Goal: Task Accomplishment & Management: Complete application form

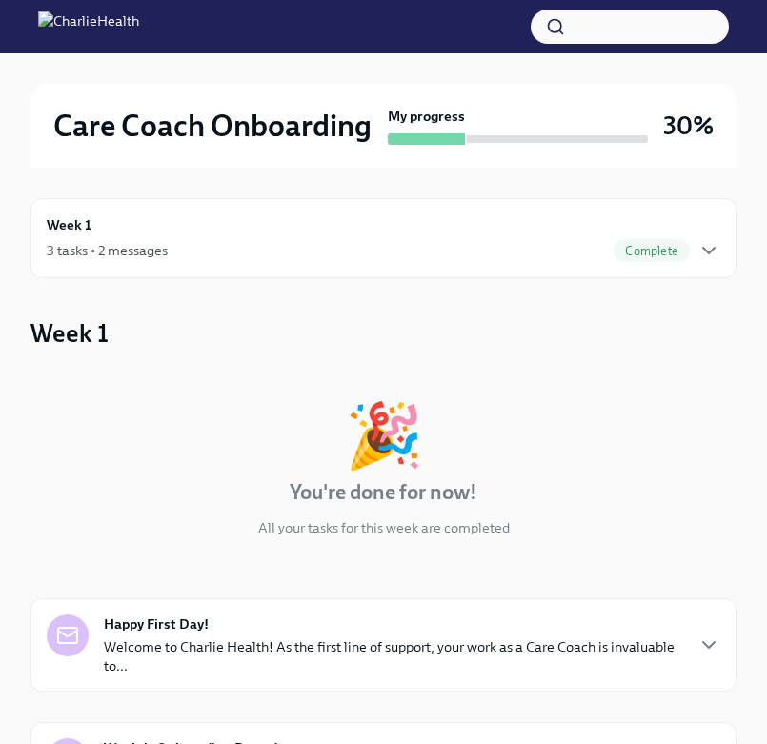
click at [479, 245] on div "3 tasks • 2 messages Complete" at bounding box center [384, 250] width 674 height 23
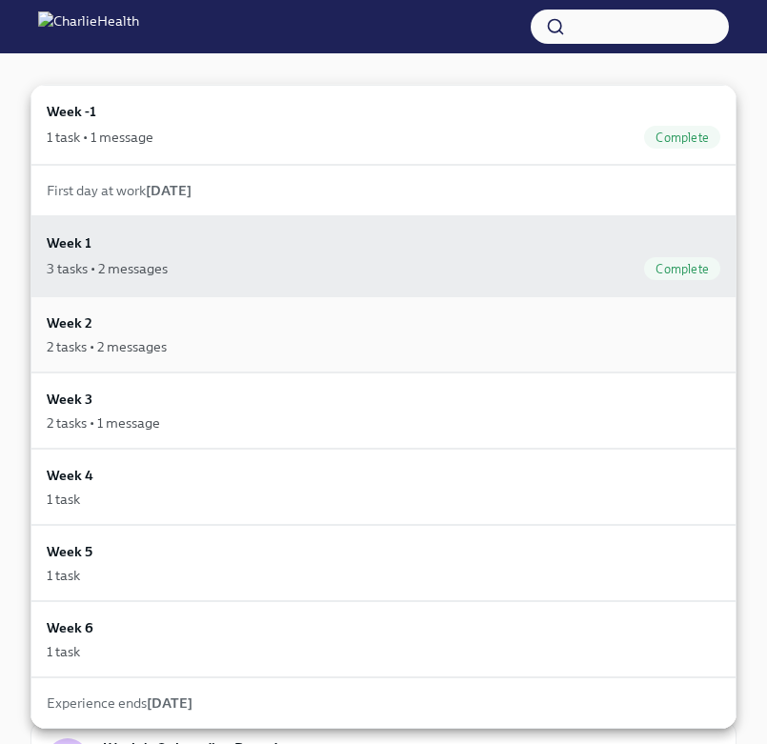
click at [423, 318] on div "Week 2 2 tasks • 2 messages" at bounding box center [384, 335] width 674 height 44
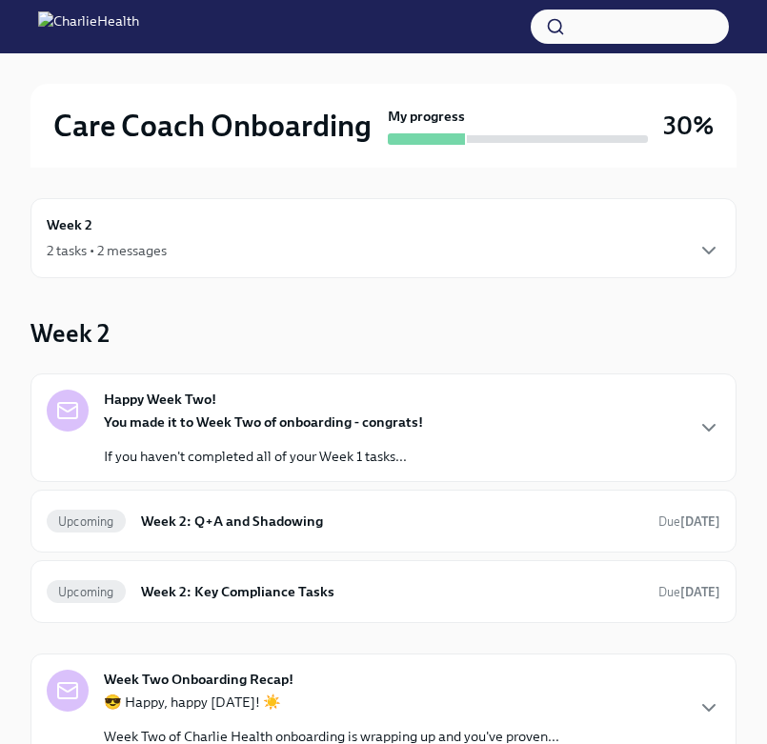
click at [396, 431] on p "You made it to Week Two of onboarding - congrats!" at bounding box center [263, 422] width 319 height 19
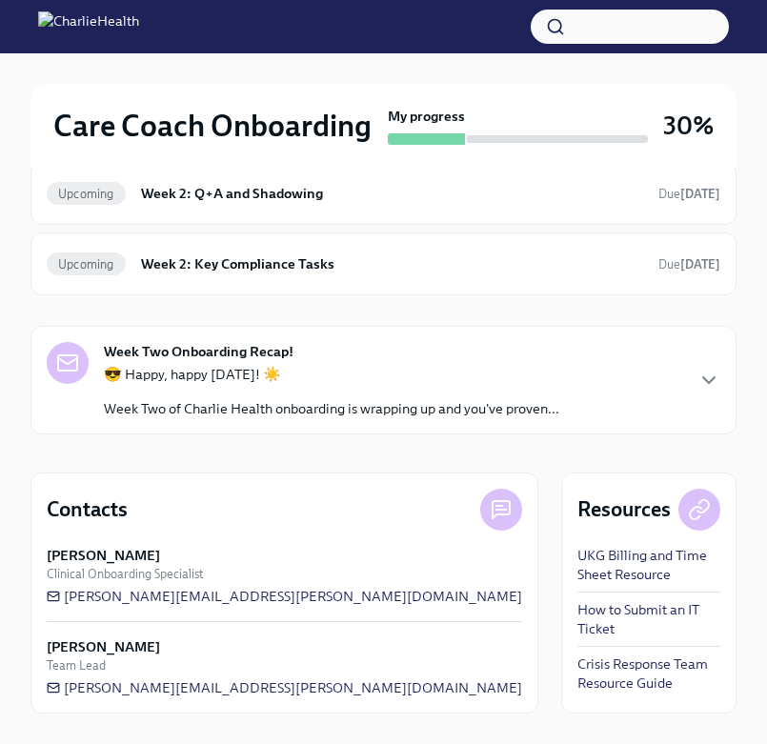
scroll to position [760, 0]
click at [335, 204] on h6 "Week 2: Q+A and Shadowing" at bounding box center [392, 193] width 502 height 21
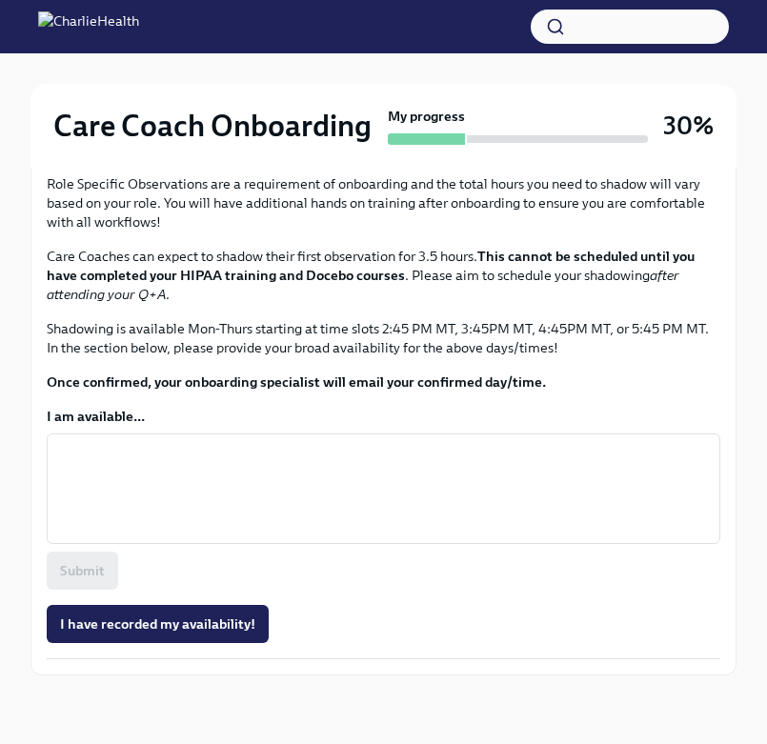
scroll to position [1191, 0]
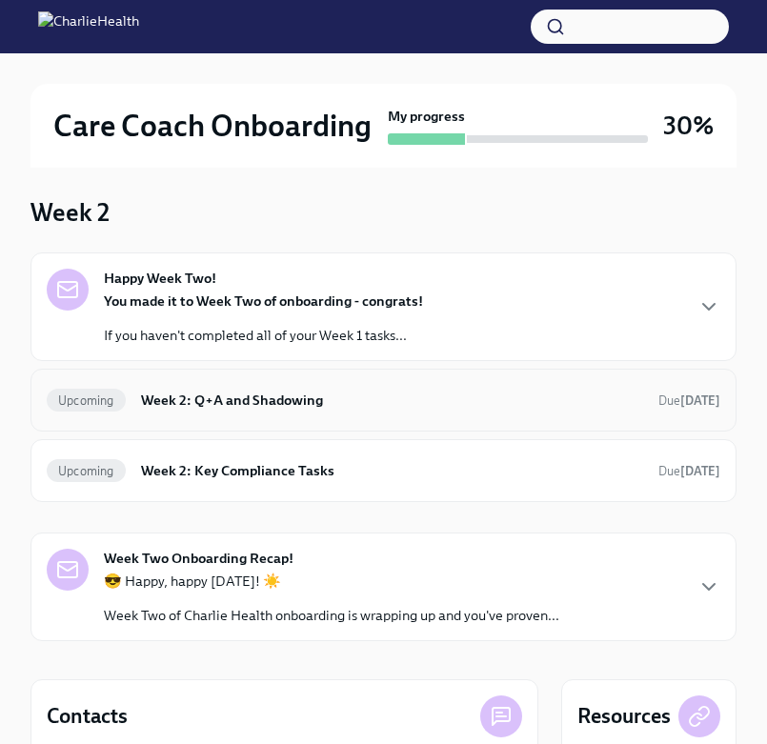
scroll to position [128, 0]
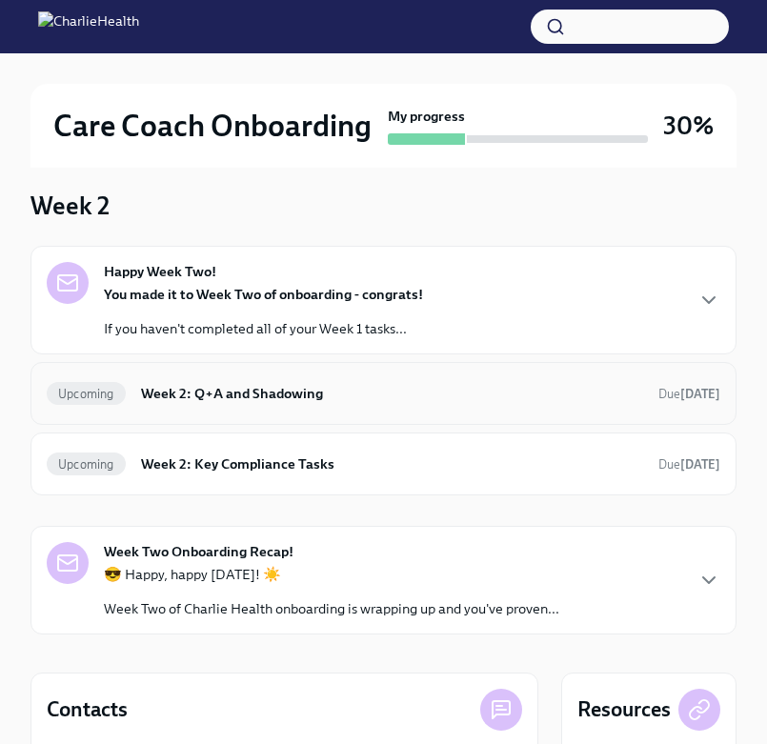
click at [209, 415] on div "Upcoming Week 2: Q+A and Shadowing Due [DATE]" at bounding box center [383, 393] width 706 height 63
click at [255, 398] on h6 "Week 2: Q+A and Shadowing" at bounding box center [392, 393] width 502 height 21
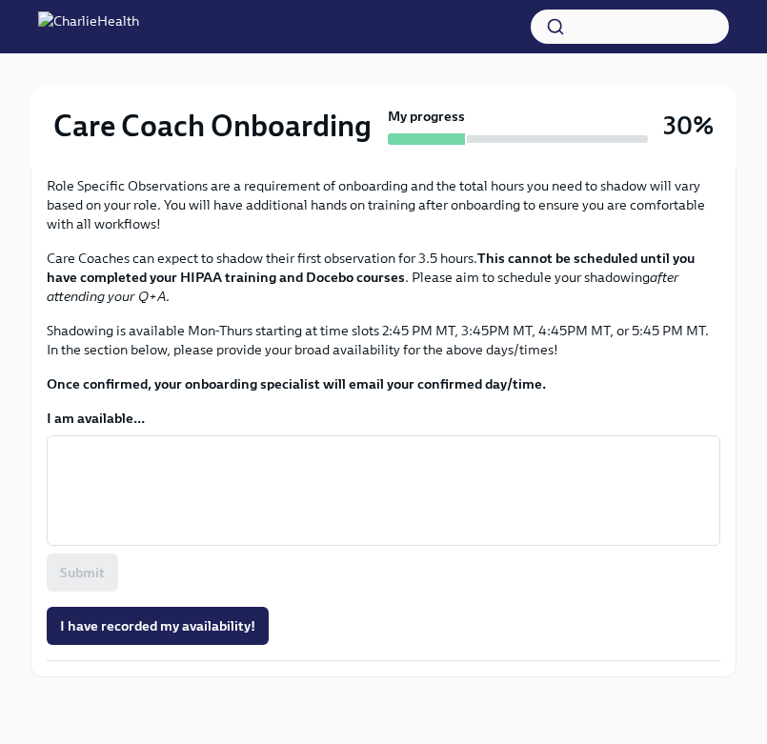
scroll to position [843, 0]
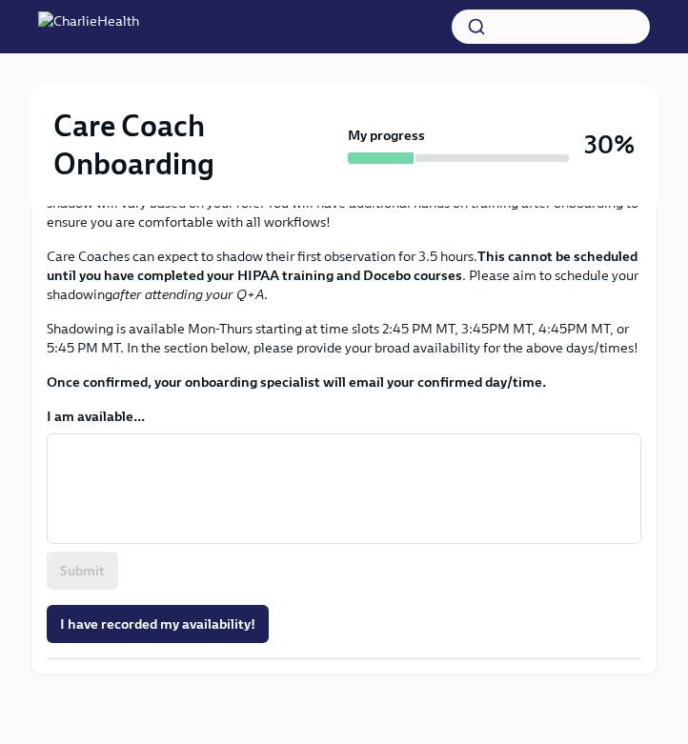
scroll to position [1110, 0]
click at [132, 535] on textarea "I am available..." at bounding box center [344, 488] width 572 height 91
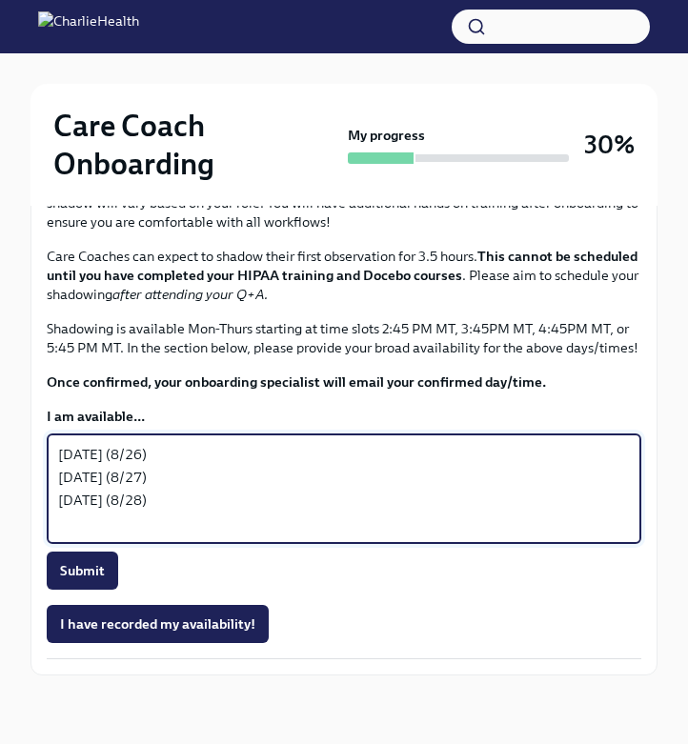
click at [50, 544] on div "[DATE] (8/26) [DATE] (8/27) [DATE] (8/28) x ​" at bounding box center [344, 489] width 595 height 111
click at [61, 535] on textarea "[DATE] (8/26) [DATE] (8/27) [DATE] (8/28)" at bounding box center [344, 488] width 572 height 91
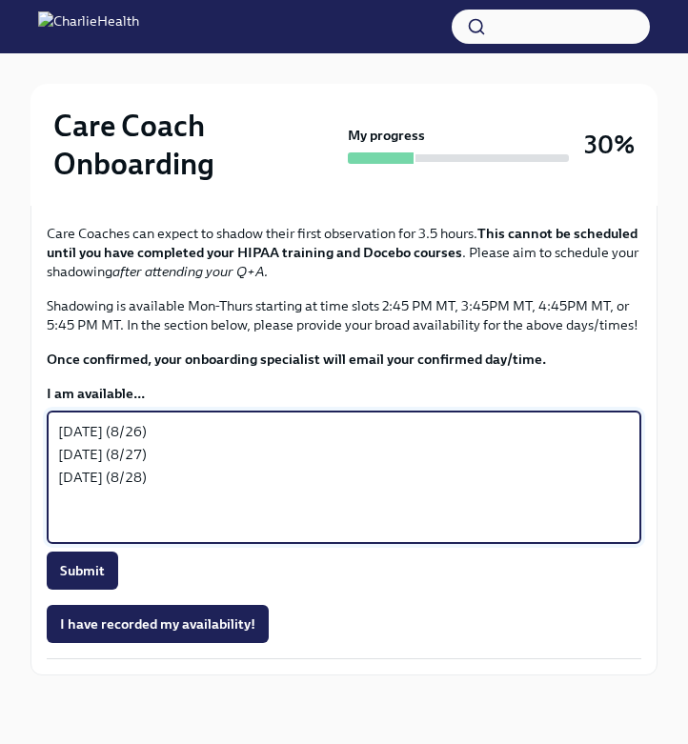
click at [85, 544] on div "[DATE] (8/26) [DATE] (8/27) [DATE] (8/28) x ​" at bounding box center [344, 477] width 595 height 133
click at [77, 544] on div "[DATE] (8/26) [DATE] (8/27) [DATE] (8/28) x ​" at bounding box center [344, 477] width 595 height 133
click at [71, 535] on textarea "[DATE] (8/26) [DATE] (8/27) [DATE] (8/28)" at bounding box center [344, 477] width 572 height 114
drag, startPoint x: 184, startPoint y: 571, endPoint x: -8, endPoint y: 571, distance: 191.5
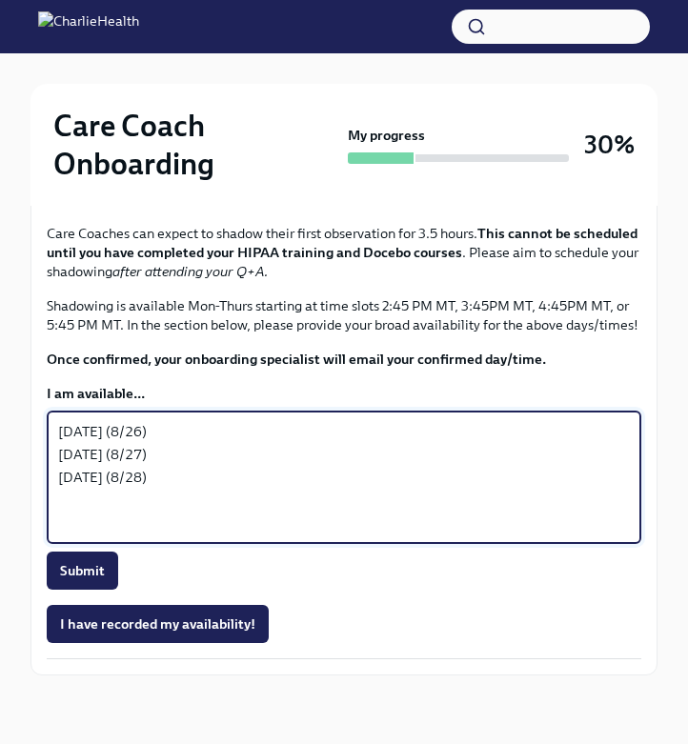
click at [160, 535] on textarea "[DATE] (8/26) [DATE] (8/27) [DATE] (8/28)" at bounding box center [344, 477] width 572 height 114
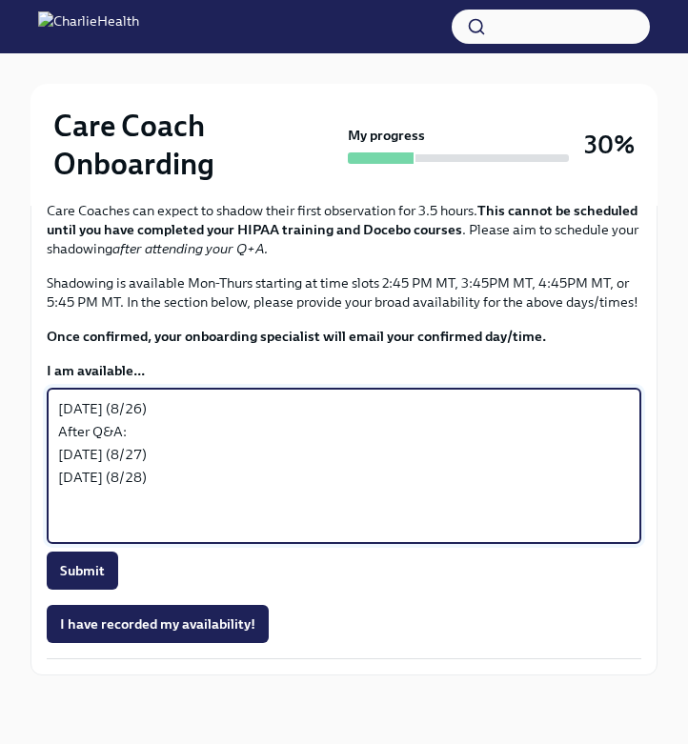
drag, startPoint x: 135, startPoint y: 618, endPoint x: -8, endPoint y: 618, distance: 142.9
click at [231, 535] on textarea "[DATE] (8/26) After Q&A: [DATE] (8/27) [DATE] (8/28)" at bounding box center [344, 465] width 572 height 137
click at [200, 535] on textarea "[DATE] (8/26) After Q&A: [DATE] (8/27) [DATE] (8/28)" at bounding box center [344, 465] width 572 height 137
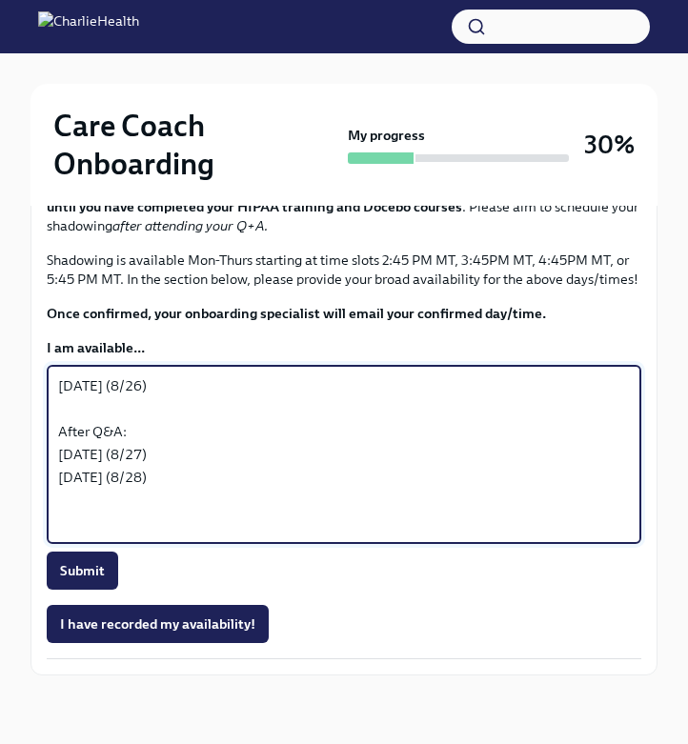
click at [161, 535] on textarea "[DATE] (8/26) After Q&A: [DATE] (8/27) [DATE] (8/28)" at bounding box center [344, 454] width 572 height 160
drag, startPoint x: 161, startPoint y: 640, endPoint x: 29, endPoint y: 577, distance: 146.6
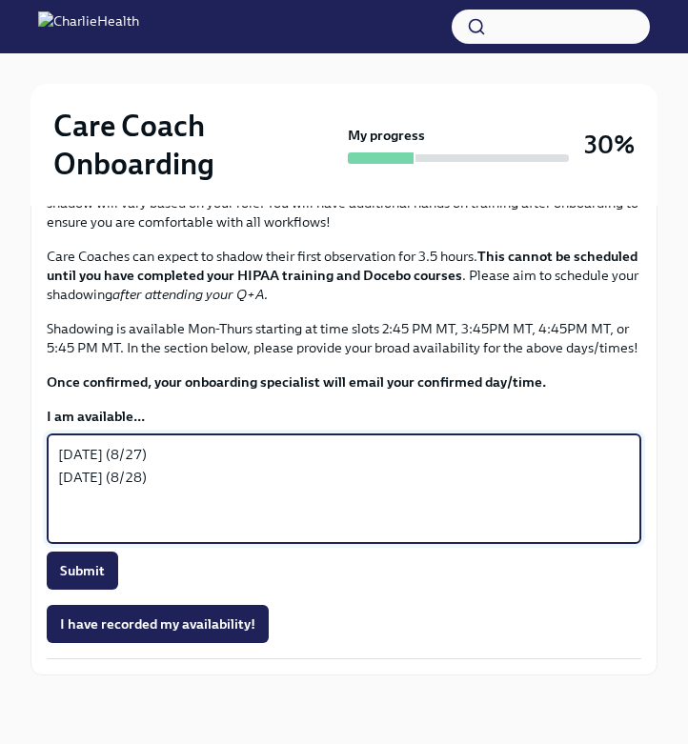
click at [204, 535] on textarea "[DATE] (8/27) [DATE] (8/28)" at bounding box center [344, 488] width 572 height 91
click at [395, 357] on p "Shadowing is available Mon-Thurs starting at time slots 2:45 PM MT, 3:45PM MT, …" at bounding box center [344, 338] width 595 height 38
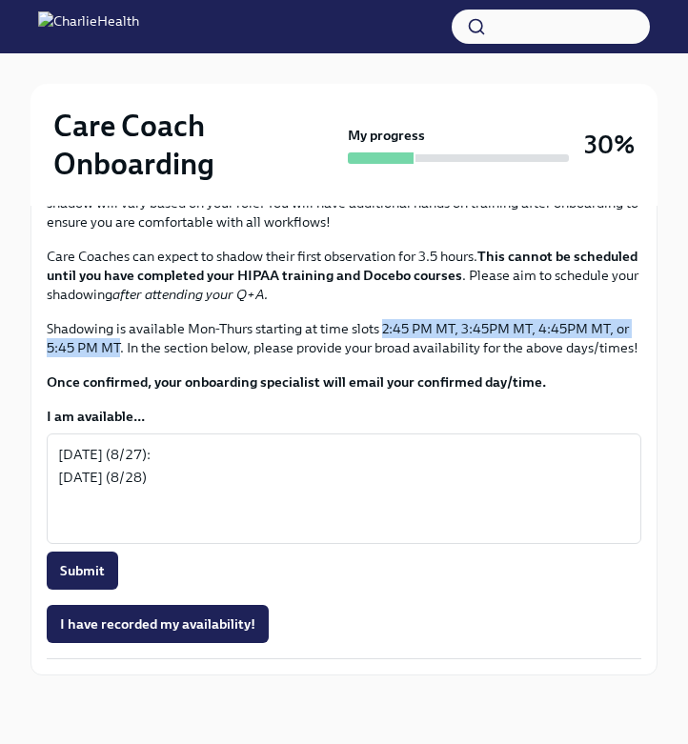
drag, startPoint x: 381, startPoint y: 449, endPoint x: 119, endPoint y: 469, distance: 262.8
click at [119, 357] on p "Shadowing is available Mon-Thurs starting at time slots 2:45 PM MT, 3:45PM MT, …" at bounding box center [344, 338] width 595 height 38
copy p "2:45 PM MT, 3:45PM MT, 4:45PM MT, or 5:45 PM MT"
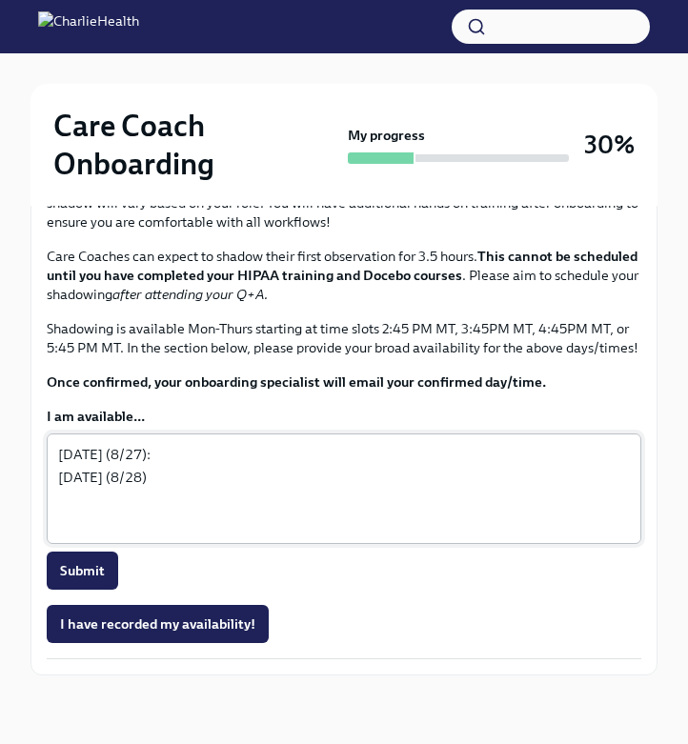
click at [205, 535] on textarea "[DATE] (8/27): [DATE] (8/28)" at bounding box center [344, 488] width 572 height 91
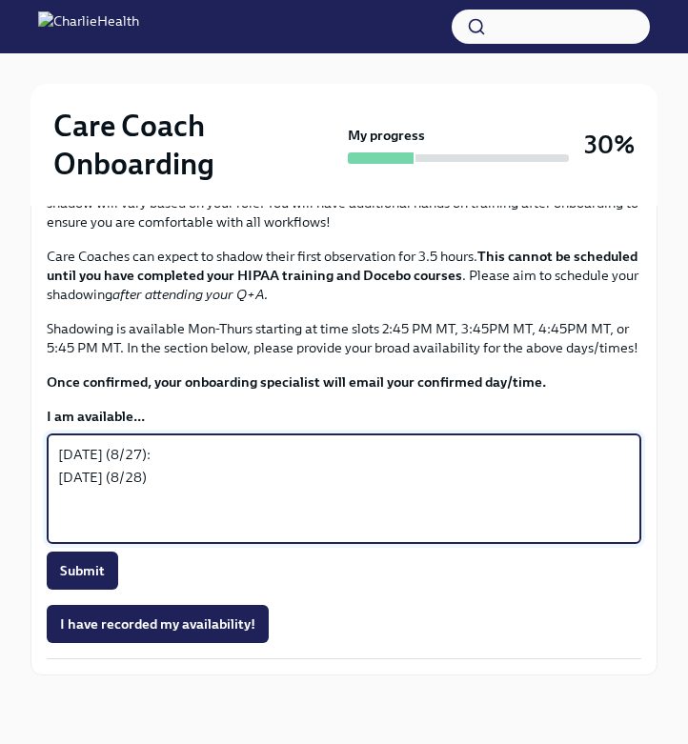
paste textarea "2:45 PM MT, 3:45PM MT, 4:45PM MT, or 5:45 PM MT"
click at [192, 535] on textarea "[DATE] (8/27): 2:45 PM MT, 3:45PM MT, 4:45PM MT, or 5:45 PM MT [DATE] (8/28)" at bounding box center [344, 488] width 572 height 91
paste textarea "2:45 PM MT, 3:45PM MT, 4:45PM MT, or 5:45 PM MT"
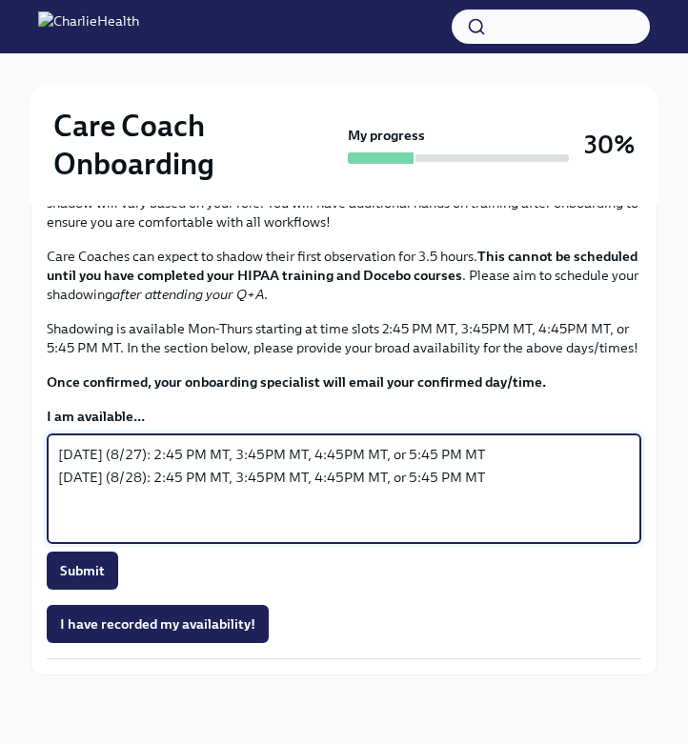
drag, startPoint x: 250, startPoint y: 597, endPoint x: 164, endPoint y: 602, distance: 85.9
click at [164, 535] on textarea "[DATE] (8/27): 2:45 PM MT, 3:45PM MT, 4:45PM MT, or 5:45 PM MT [DATE] (8/28): 2…" at bounding box center [344, 488] width 572 height 91
type textarea "[DATE] (8/27): 2:45 PM MT, 3:45PM MT, 4:45PM MT, or 5:45 PM MT [DATE] (8/28): 3…"
click at [105, 590] on button "Submit" at bounding box center [82, 571] width 71 height 38
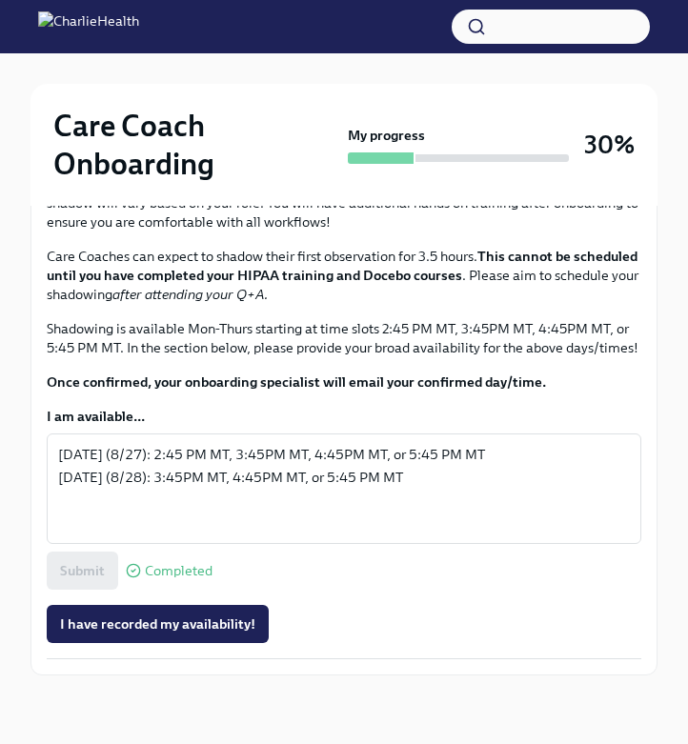
scroll to position [1226, 0]
click at [142, 627] on span "I have recorded my availability!" at bounding box center [157, 624] width 195 height 19
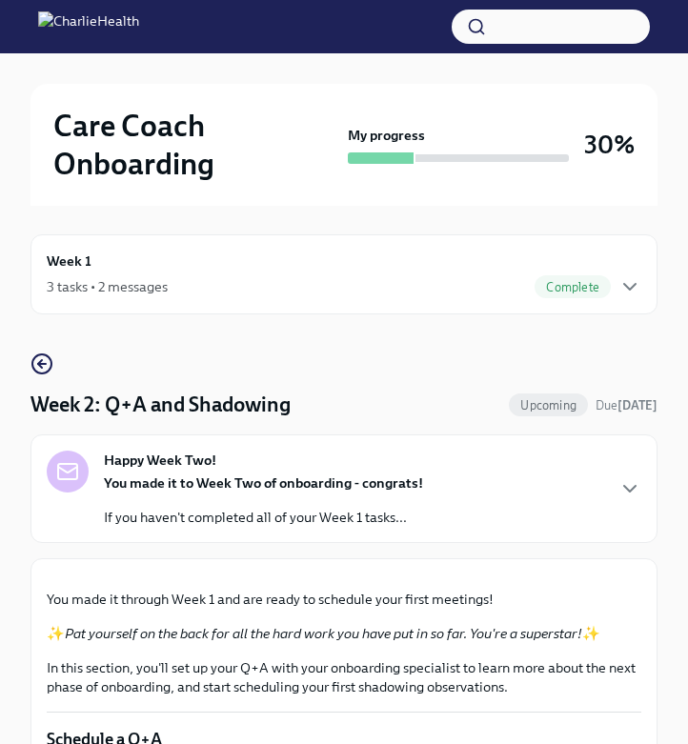
scroll to position [0, 0]
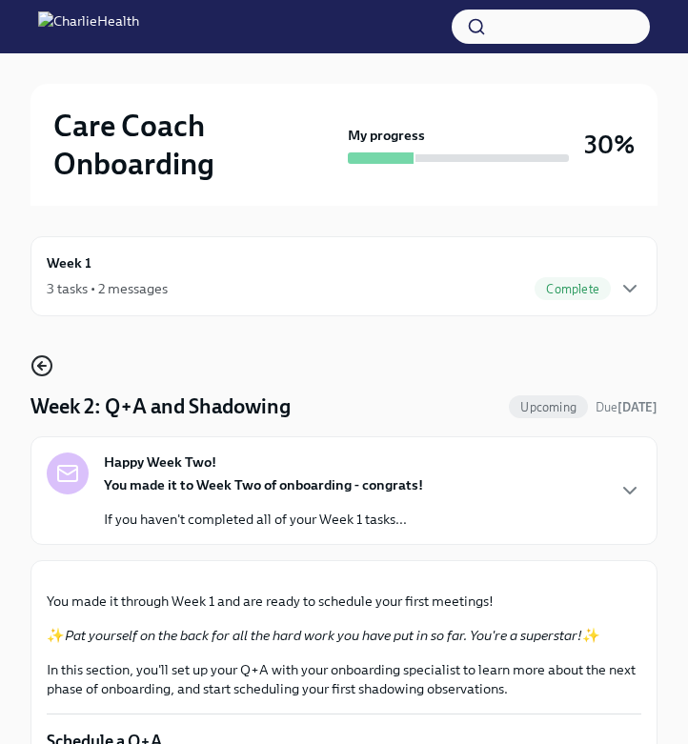
click at [48, 362] on icon "button" at bounding box center [41, 365] width 23 height 23
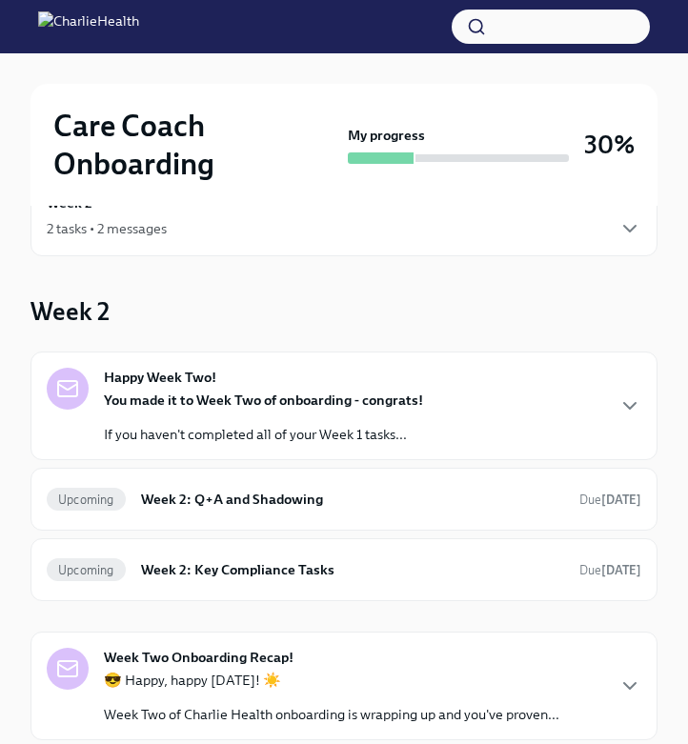
scroll to position [89, 0]
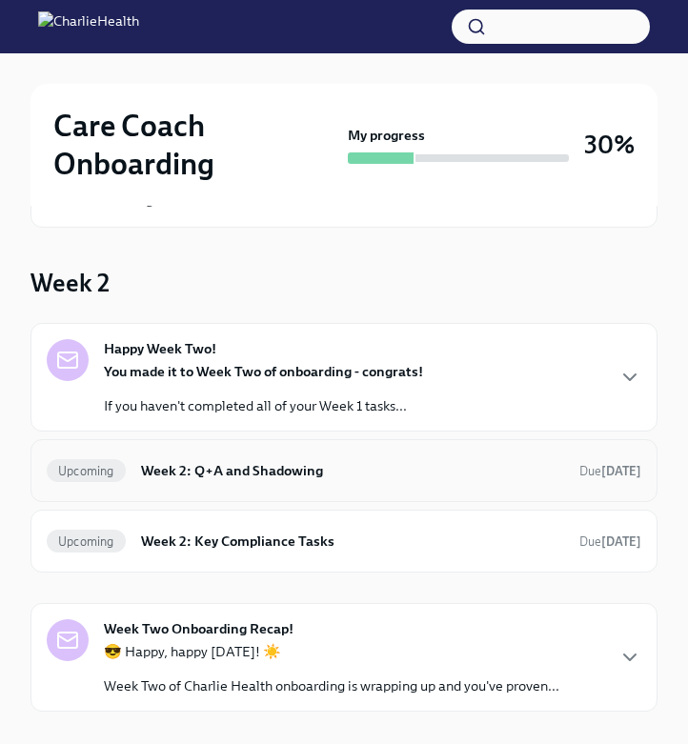
click at [307, 490] on div "Upcoming Week 2: Q+A and Shadowing Due [DATE]" at bounding box center [343, 470] width 627 height 63
click at [337, 480] on div "Upcoming Week 2: Q+A and Shadowing Due [DATE]" at bounding box center [344, 470] width 595 height 30
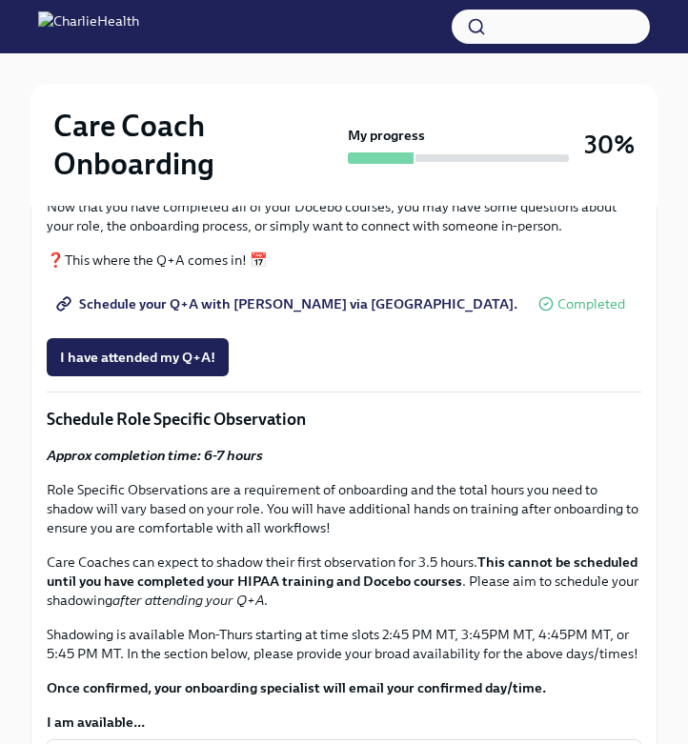
scroll to position [351, 0]
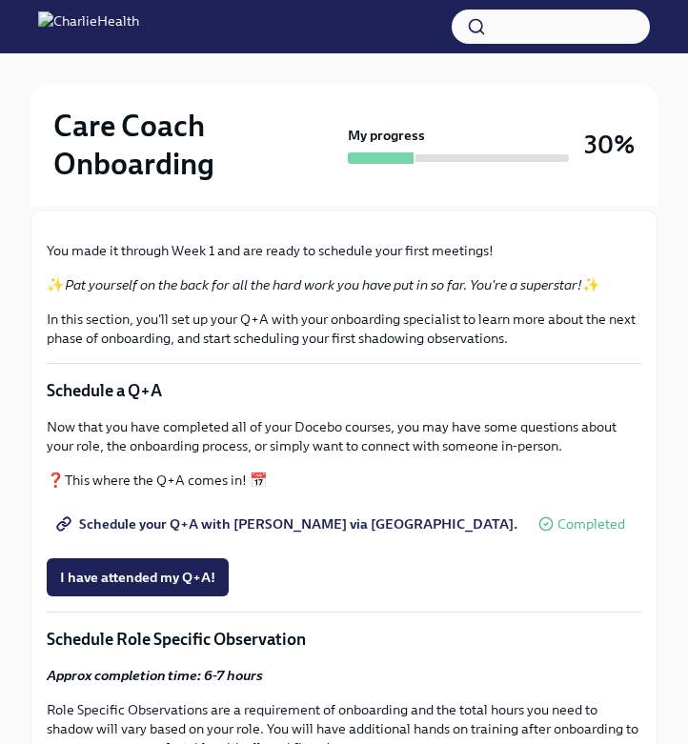
click at [78, 155] on h2 "Care Coach Onboarding" at bounding box center [196, 145] width 287 height 76
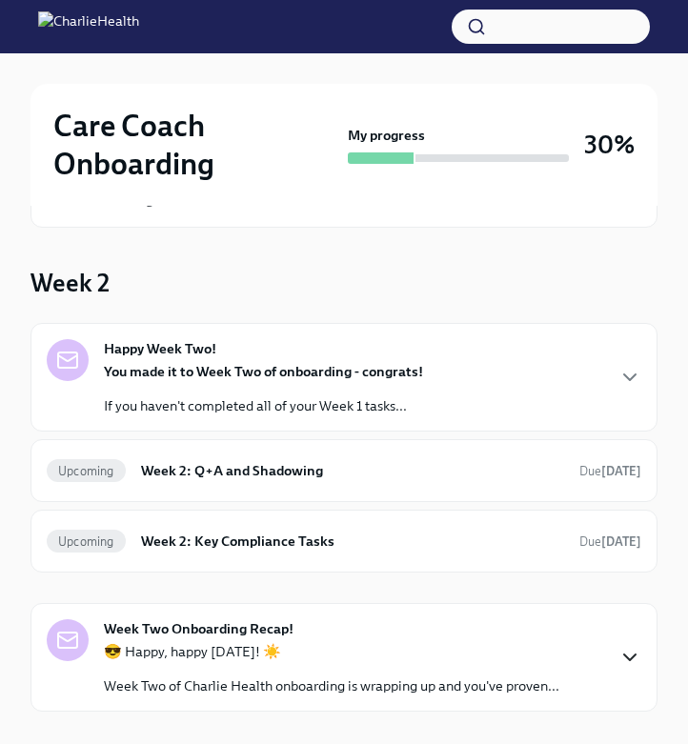
click at [618, 661] on icon "button" at bounding box center [629, 657] width 23 height 23
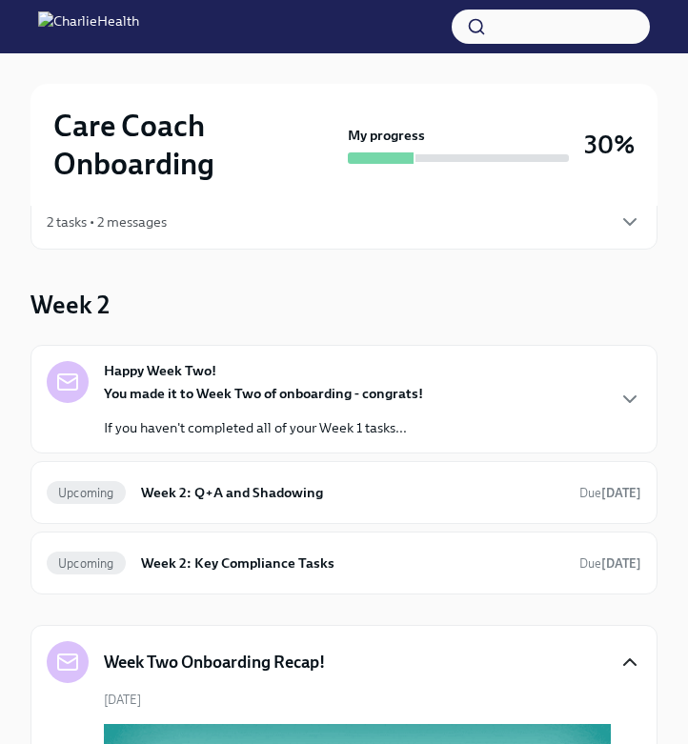
scroll to position [128, 0]
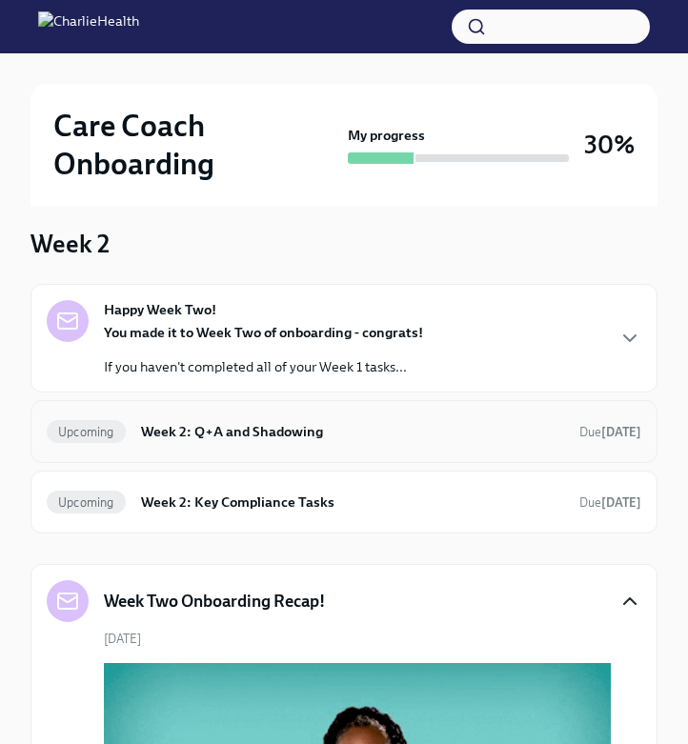
click at [241, 429] on h6 "Week 2: Q+A and Shadowing" at bounding box center [352, 431] width 423 height 21
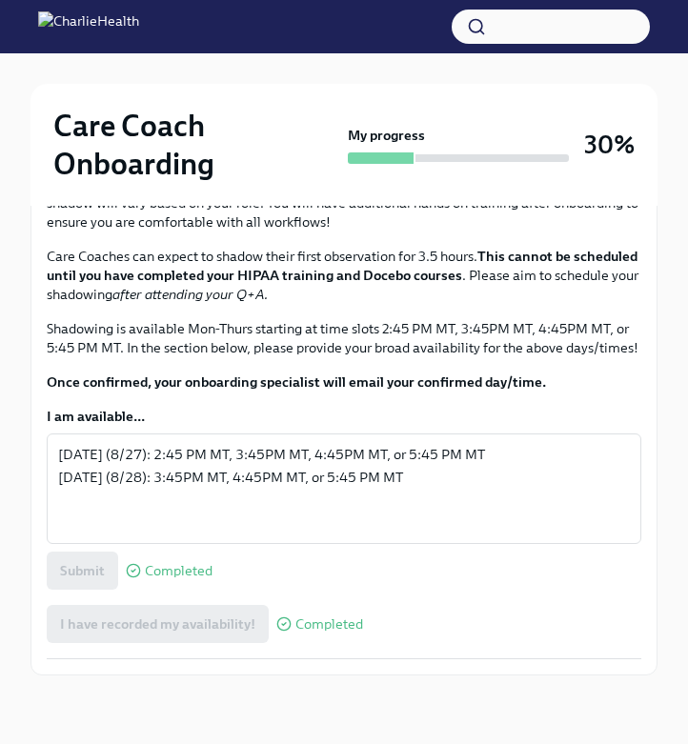
scroll to position [1174, 0]
click at [228, 535] on textarea "[DATE] (8/27): 2:45 PM MT, 3:45PM MT, 4:45PM MT, or 5:45 PM MT [DATE] (8/28): 3…" at bounding box center [344, 488] width 572 height 91
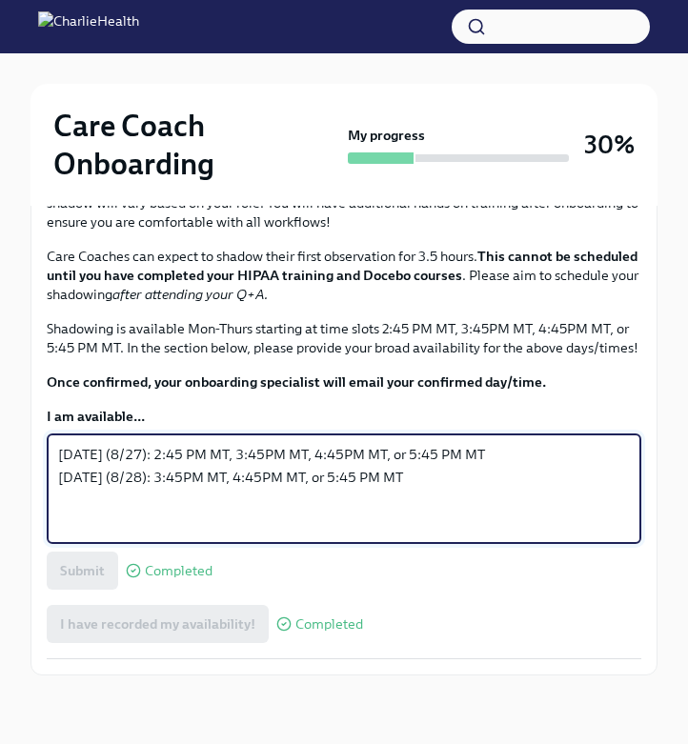
click at [419, 500] on textarea "[DATE] (8/27): 2:45 PM MT, 3:45PM MT, 4:45PM MT, or 5:45 PM MT [DATE] (8/28): 3…" at bounding box center [344, 488] width 572 height 91
click at [467, 518] on textarea "[DATE] (8/27): 2:45 PM MT, 3:45PM MT, 4:45PM MT, or 5:45 PM MT [DATE] (8/28): 3…" at bounding box center [344, 488] width 572 height 91
click at [463, 535] on textarea "[DATE] (8/27): 2:45 PM MT, 3:45PM MT, 4:45PM MT, or 5:45 PM MT [DATE] (8/28): 3…" at bounding box center [344, 488] width 572 height 91
click at [465, 533] on textarea "[DATE] (8/27): 2:45 PM MT, 3:45PM MT, 4:45PM MT, or 5:45 PM MT [DATE] (8/28): 3…" at bounding box center [344, 488] width 572 height 91
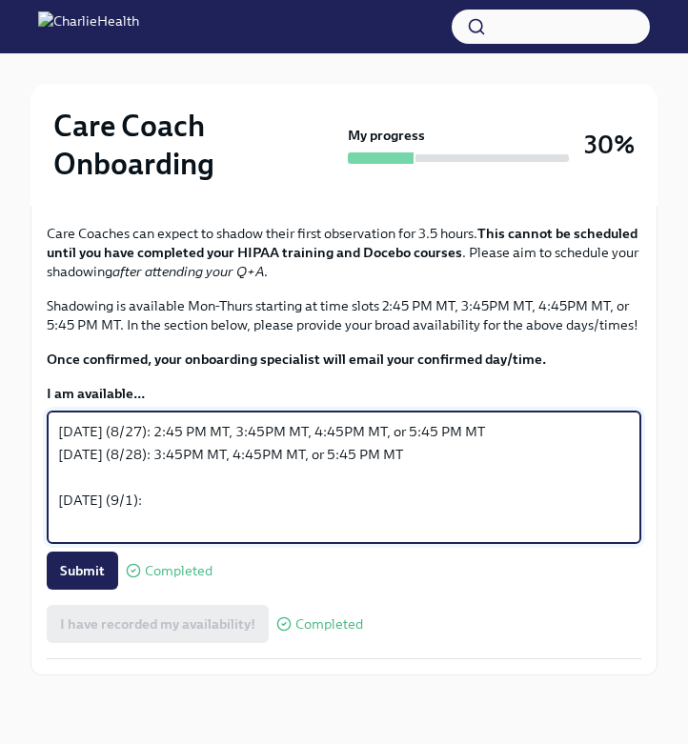
click at [528, 501] on textarea "[DATE] (8/27): 2:45 PM MT, 3:45PM MT, 4:45PM MT, or 5:45 PM MT [DATE] (8/28): 3…" at bounding box center [344, 477] width 572 height 114
drag, startPoint x: 526, startPoint y: 511, endPoint x: 181, endPoint y: 514, distance: 344.9
click at [181, 514] on textarea "[DATE] (8/27): 2:45 PM MT, 3:45PM MT, 4:45PM MT, or 5:45 PM MT [DATE] (8/28): 3…" at bounding box center [344, 477] width 572 height 114
click at [172, 535] on textarea "[DATE] (8/27): 2:45 PM MT, 3:45PM MT, 4:45PM MT, or 5:45 PM MT [DATE] (8/28): 3…" at bounding box center [344, 477] width 572 height 114
paste textarea "2:45 PM MT, 3:45PM MT, 4:45PM MT, or 5:45 PM MT"
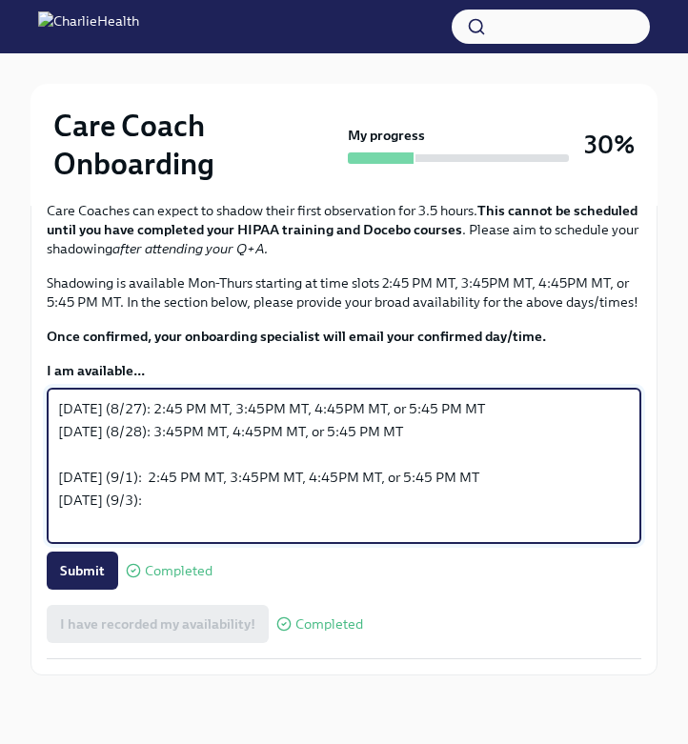
drag, startPoint x: 489, startPoint y: 577, endPoint x: 313, endPoint y: 578, distance: 176.3
click at [313, 535] on textarea "[DATE] (8/27): 2:45 PM MT, 3:45PM MT, 4:45PM MT, or 5:45 PM MT [DATE] (8/28): 3…" at bounding box center [344, 465] width 572 height 137
click at [195, 535] on textarea "[DATE] (8/27): 2:45 PM MT, 3:45PM MT, 4:45PM MT, or 5:45 PM MT [DATE] (8/28): 3…" at bounding box center [344, 465] width 572 height 137
paste textarea "4:45PM MT, or 5:45 PM MT"
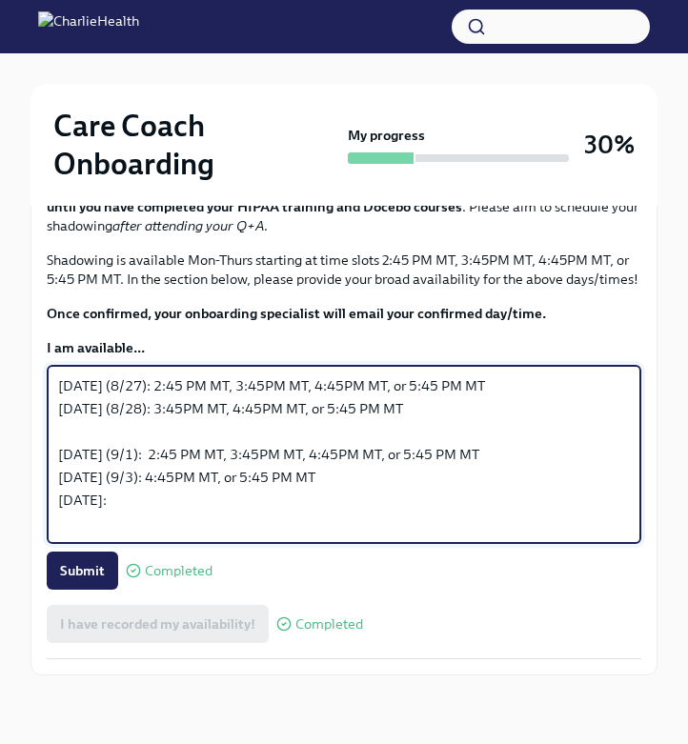
drag, startPoint x: 542, startPoint y: 511, endPoint x: 179, endPoint y: 516, distance: 363.1
click at [179, 516] on textarea "[DATE] (8/27): 2:45 PM MT, 3:45PM MT, 4:45PM MT, or 5:45 PM MT [DATE] (8/28): 3…" at bounding box center [344, 454] width 572 height 160
click at [144, 535] on textarea "[DATE] (8/27): 2:45 PM MT, 3:45PM MT, 4:45PM MT, or 5:45 PM MT [DATE] (8/28): 3…" at bounding box center [344, 454] width 572 height 160
paste textarea "2:45 PM MT, 3:45PM MT, 4:45PM MT, or 5:45 PM MT"
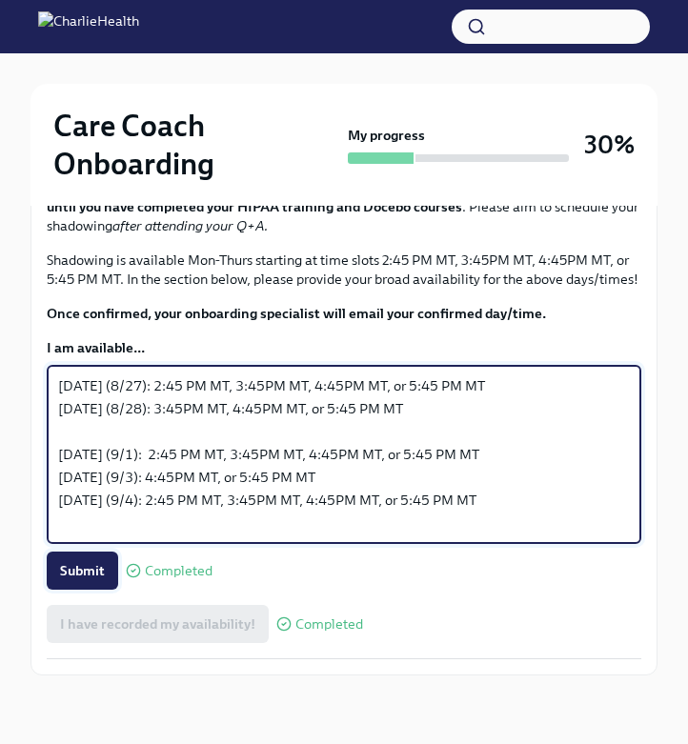
type textarea "[DATE] (8/27): 2:45 PM MT, 3:45PM MT, 4:45PM MT, or 5:45 PM MT [DATE] (8/28): 3…"
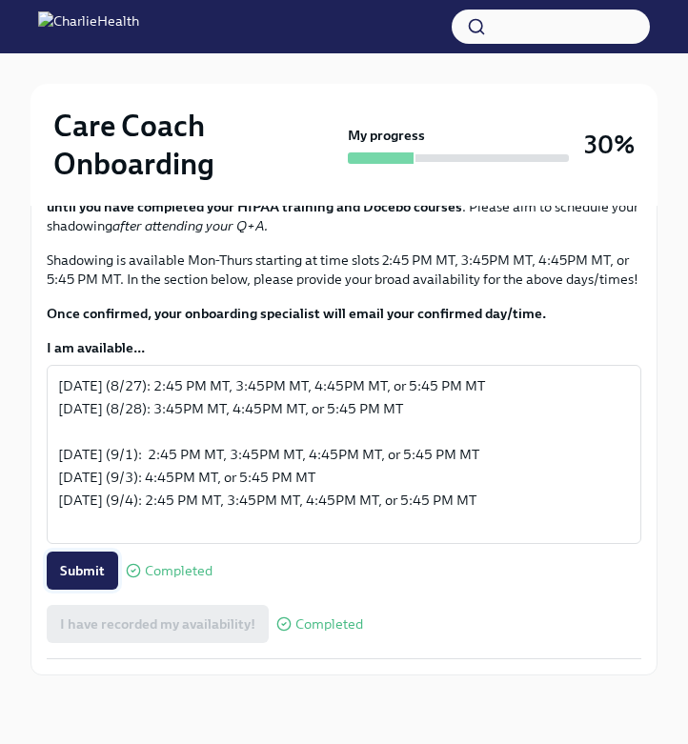
click at [70, 590] on button "Submit" at bounding box center [82, 571] width 71 height 38
click at [75, 590] on div "Submit Completed" at bounding box center [344, 571] width 595 height 38
